Goal: Transaction & Acquisition: Purchase product/service

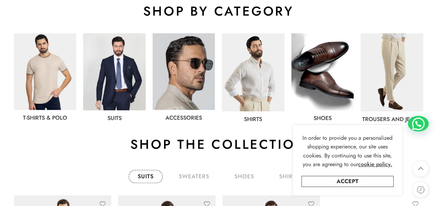
scroll to position [384, 0]
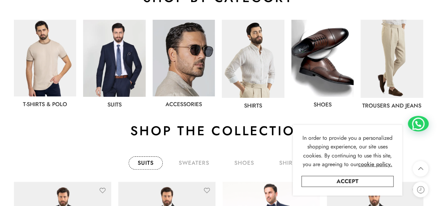
click at [121, 79] on img at bounding box center [114, 58] width 62 height 77
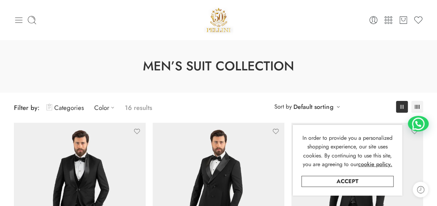
click at [20, 22] on icon at bounding box center [19, 20] width 10 height 10
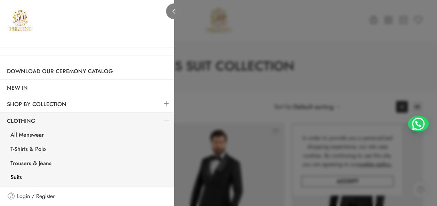
click at [174, 13] on icon at bounding box center [173, 11] width 3 height 5
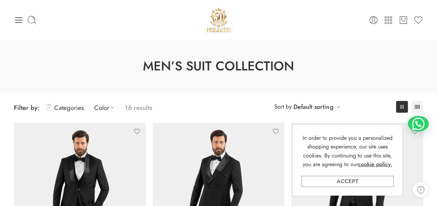
click at [374, 181] on link "Accept" at bounding box center [347, 181] width 92 height 11
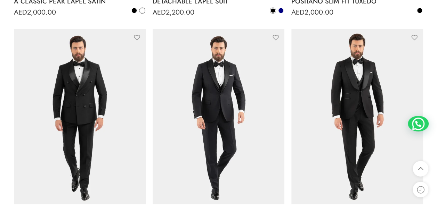
scroll to position [524, 0]
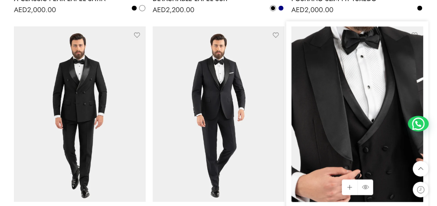
click at [308, 128] on img at bounding box center [357, 113] width 132 height 175
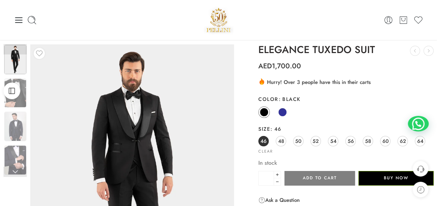
scroll to position [5, 0]
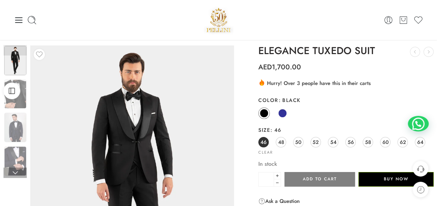
click at [19, 58] on img at bounding box center [15, 61] width 22 height 30
click at [23, 106] on img at bounding box center [15, 95] width 22 height 30
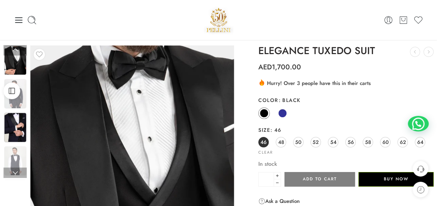
click at [22, 116] on img at bounding box center [15, 128] width 22 height 30
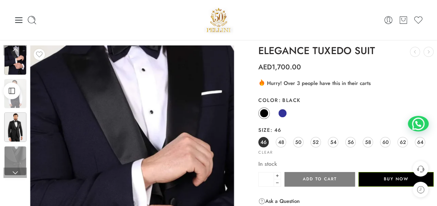
click at [21, 124] on img at bounding box center [15, 128] width 22 height 30
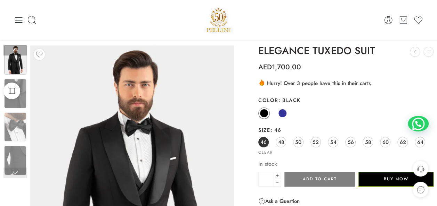
click at [21, 124] on img at bounding box center [15, 128] width 22 height 30
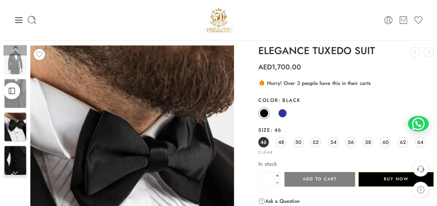
click at [19, 153] on img at bounding box center [15, 161] width 22 height 30
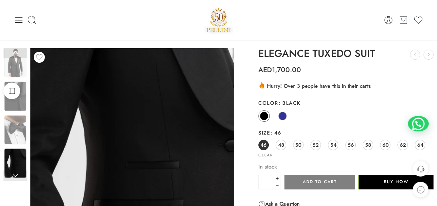
scroll to position [0, 0]
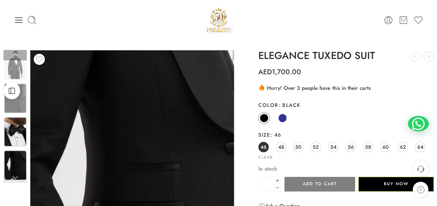
click at [15, 140] on img at bounding box center [15, 132] width 22 height 30
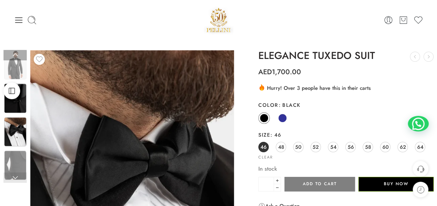
click at [25, 106] on img at bounding box center [15, 99] width 22 height 30
click at [21, 108] on img at bounding box center [15, 99] width 22 height 30
click at [14, 55] on link at bounding box center [14, 55] width 23 height 10
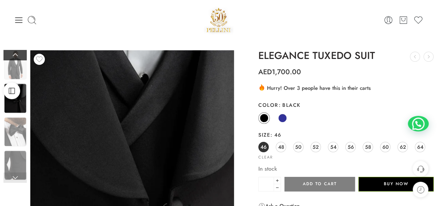
click at [14, 55] on link at bounding box center [14, 55] width 23 height 10
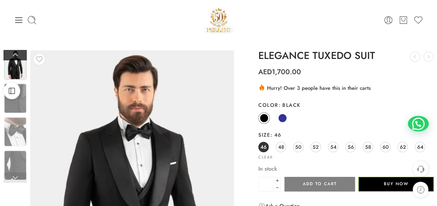
click at [14, 55] on link at bounding box center [14, 55] width 23 height 10
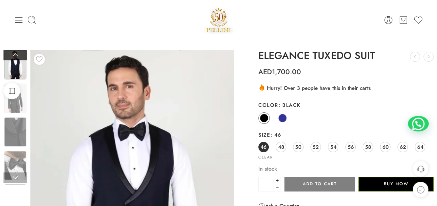
click at [14, 55] on link at bounding box center [14, 55] width 23 height 10
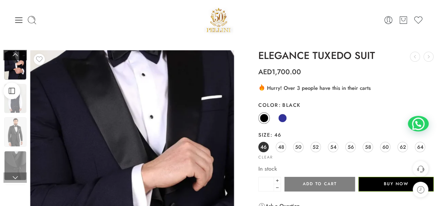
click at [14, 55] on link at bounding box center [14, 55] width 23 height 10
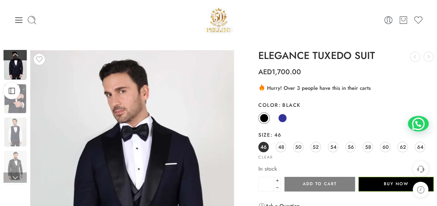
click at [14, 55] on link at bounding box center [14, 55] width 23 height 10
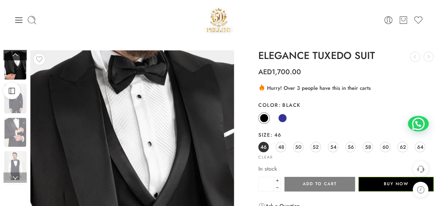
click at [14, 55] on link at bounding box center [14, 55] width 23 height 10
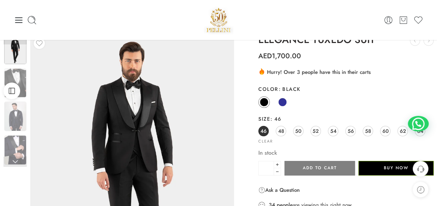
scroll to position [8, 0]
